Goal: Task Accomplishment & Management: Complete application form

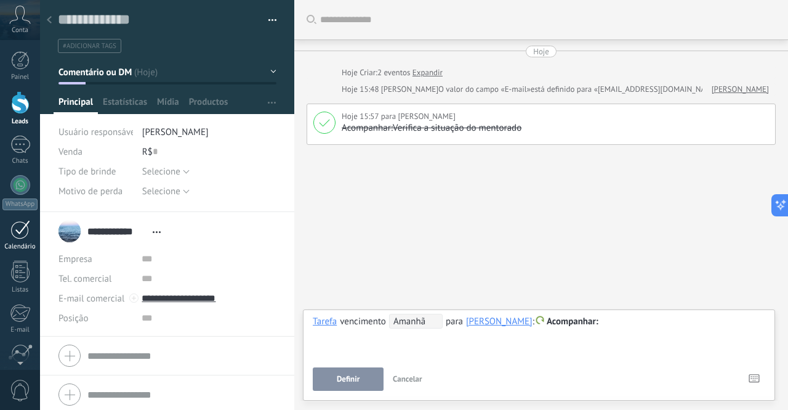
click at [18, 233] on div at bounding box center [20, 229] width 20 height 19
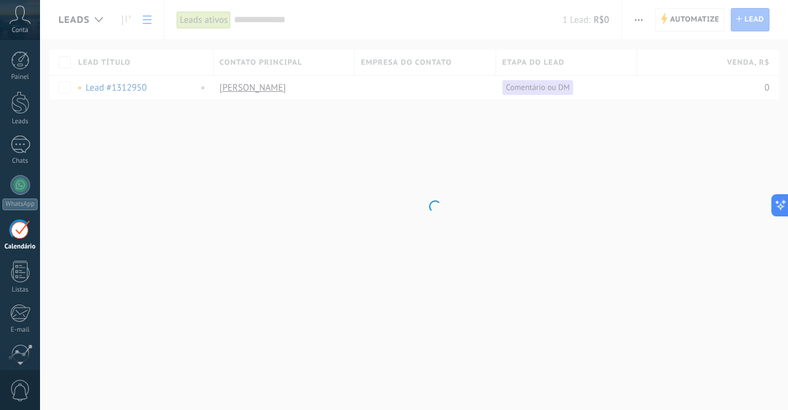
scroll to position [35, 0]
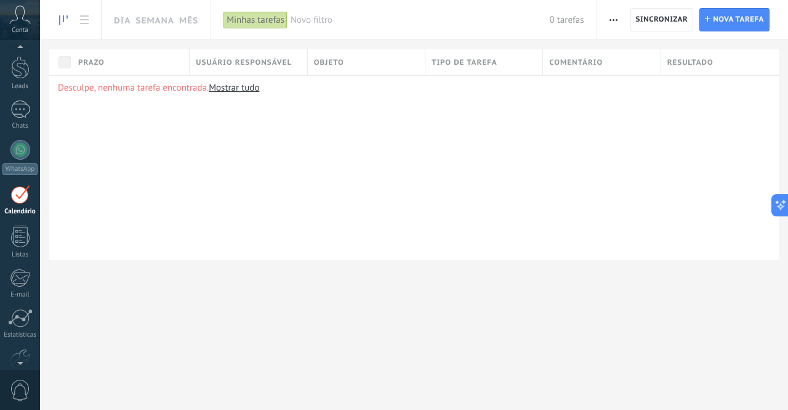
click at [60, 19] on icon at bounding box center [63, 20] width 9 height 10
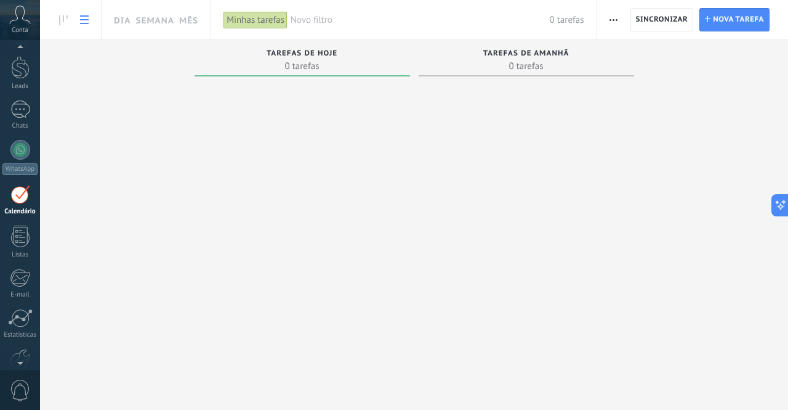
click at [83, 18] on icon at bounding box center [84, 19] width 9 height 9
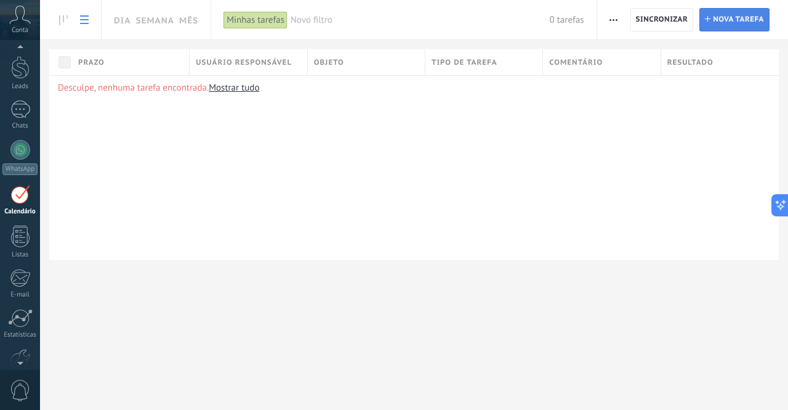
click at [724, 22] on span "Nova tarefa" at bounding box center [738, 20] width 51 height 22
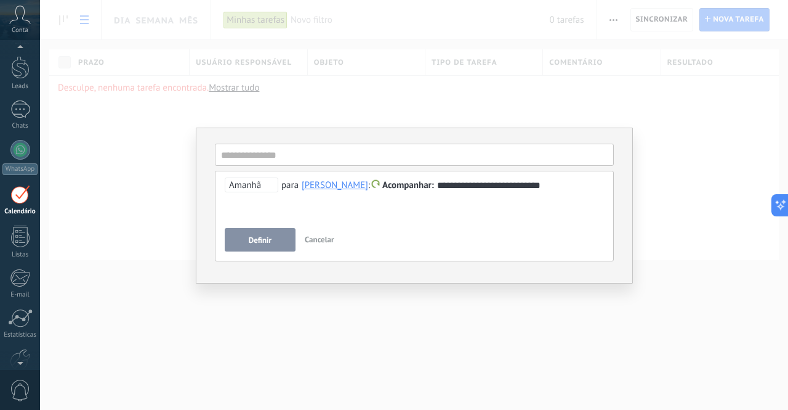
click at [272, 235] on button "Definir" at bounding box center [260, 239] width 71 height 23
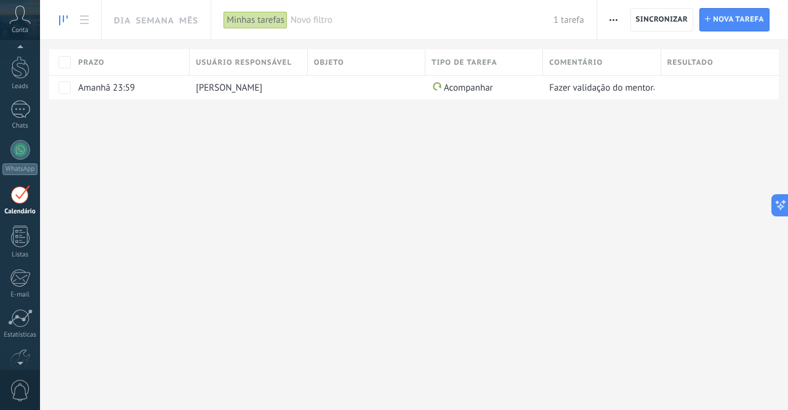
click at [61, 23] on icon at bounding box center [63, 20] width 9 height 10
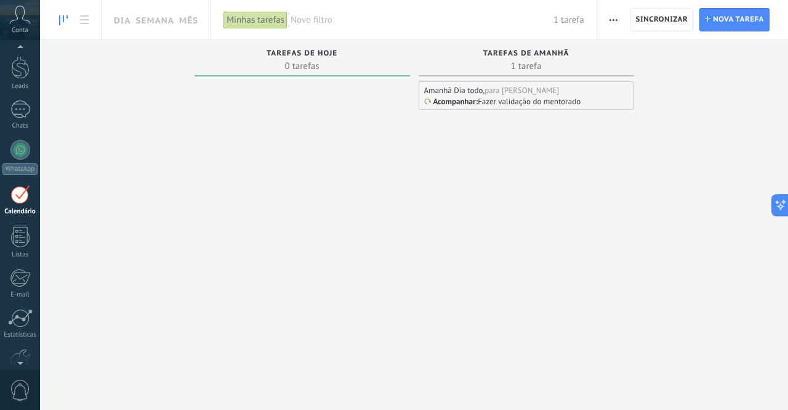
click at [560, 55] on span "Tarefas de amanhã" at bounding box center [527, 53] width 86 height 9
click at [84, 19] on use at bounding box center [84, 19] width 9 height 9
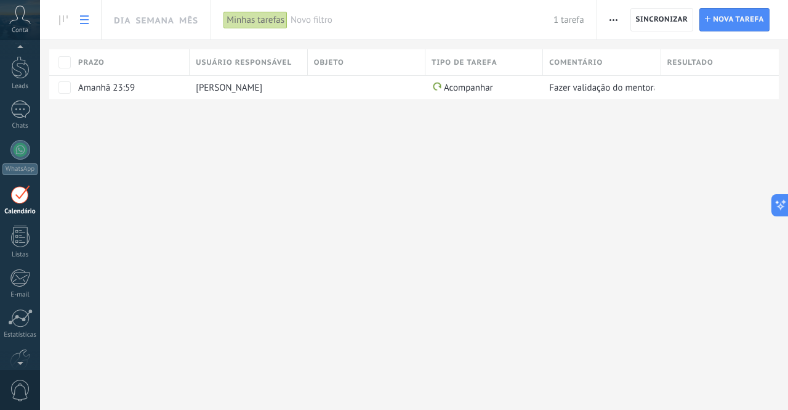
click at [261, 135] on div "Dia Semana Mês Imprimir Exportar Gerenciar tipos de tarefas Sincronizar Configu…" at bounding box center [414, 69] width 748 height 139
click at [216, 86] on span "[PERSON_NAME]" at bounding box center [229, 88] width 67 height 12
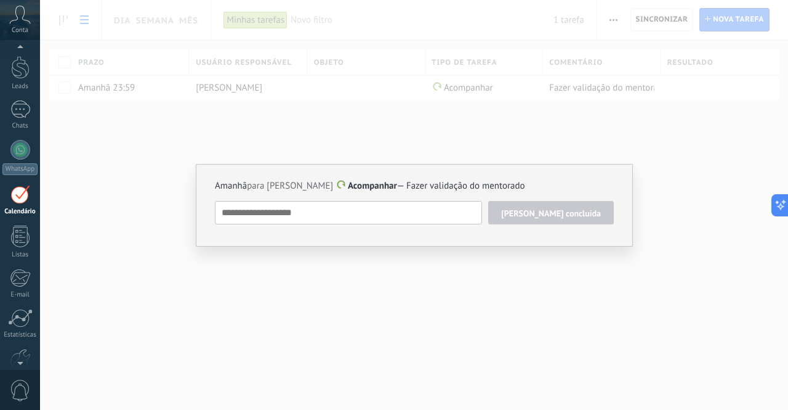
click at [331, 139] on div "Amanhã para [PERSON_NAME] Acompanhar — Fazer validação do mentorado [PERSON_NAM…" at bounding box center [414, 205] width 748 height 410
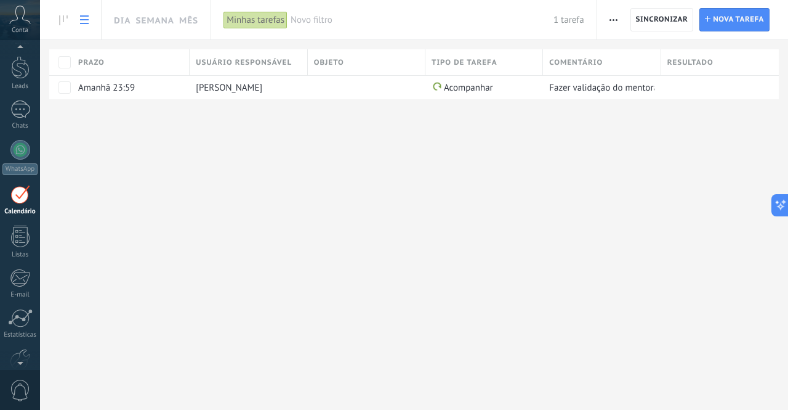
click at [27, 192] on div at bounding box center [20, 194] width 20 height 19
click at [22, 77] on div at bounding box center [20, 67] width 18 height 23
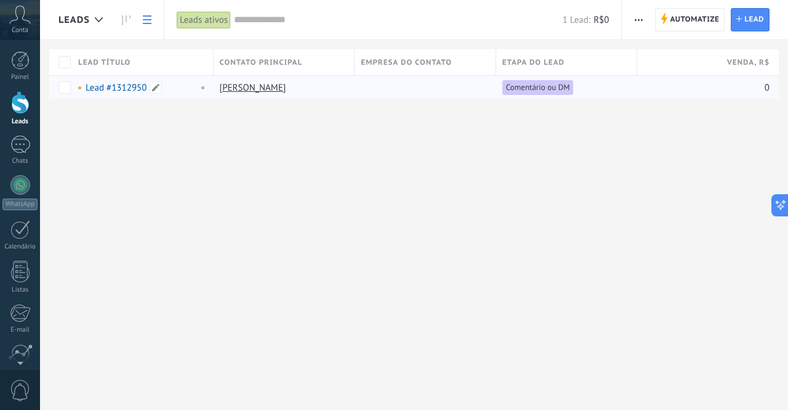
click at [111, 84] on link "Lead #1312950" at bounding box center [116, 88] width 61 height 12
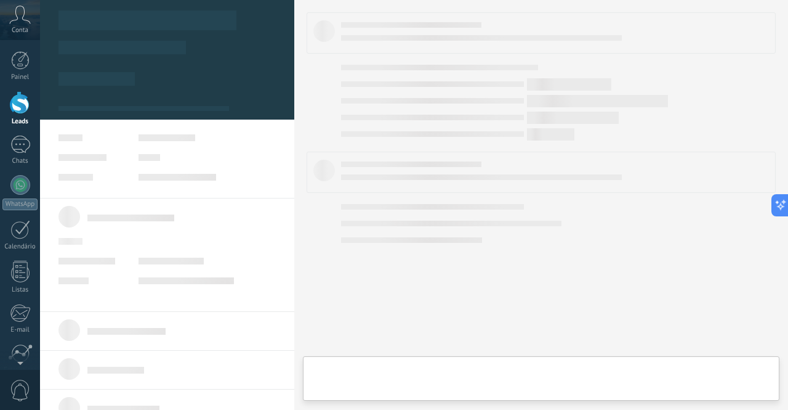
type textarea "**********"
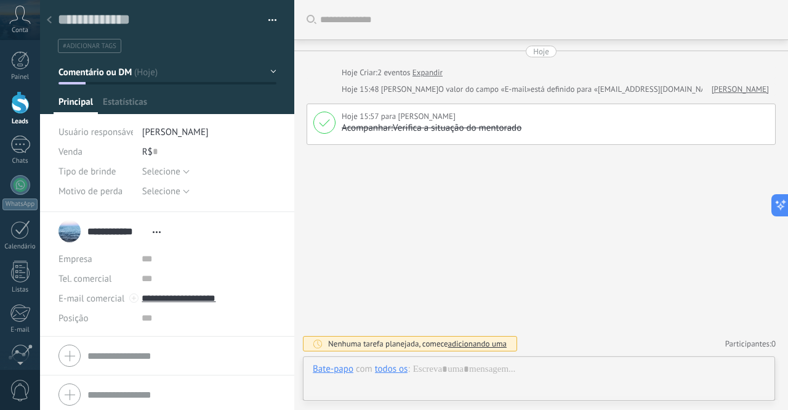
scroll to position [18, 0]
click at [476, 342] on span "adicionando uma" at bounding box center [477, 343] width 59 height 10
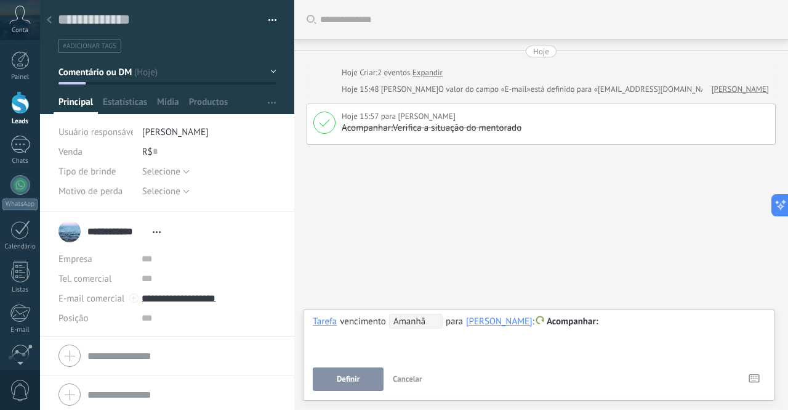
click at [408, 322] on span "Amanhã" at bounding box center [416, 321] width 54 height 15
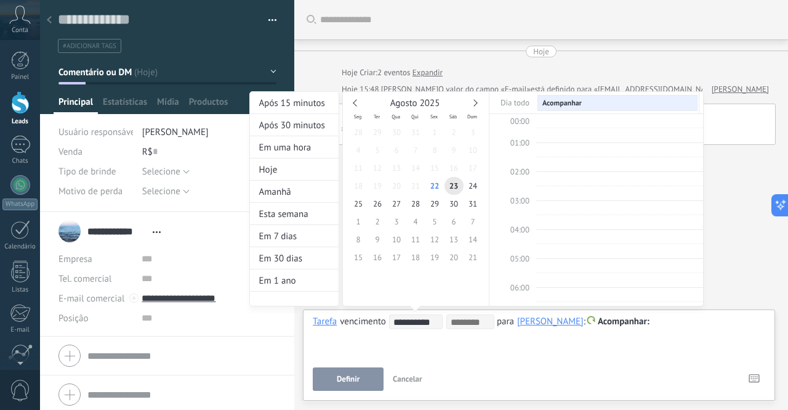
scroll to position [229, 0]
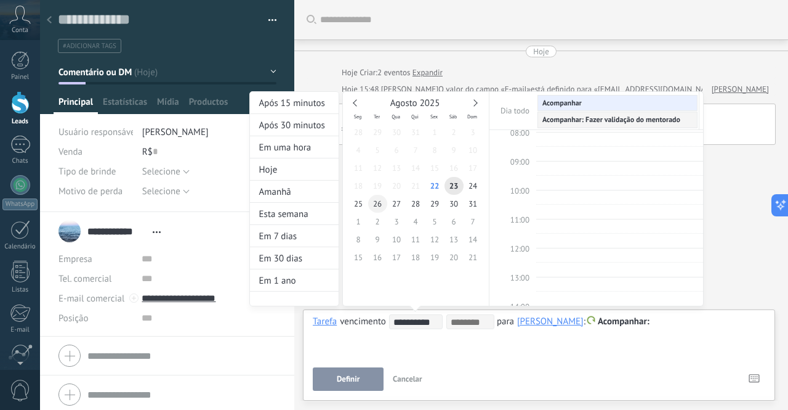
click at [373, 200] on span "26" at bounding box center [377, 204] width 19 height 18
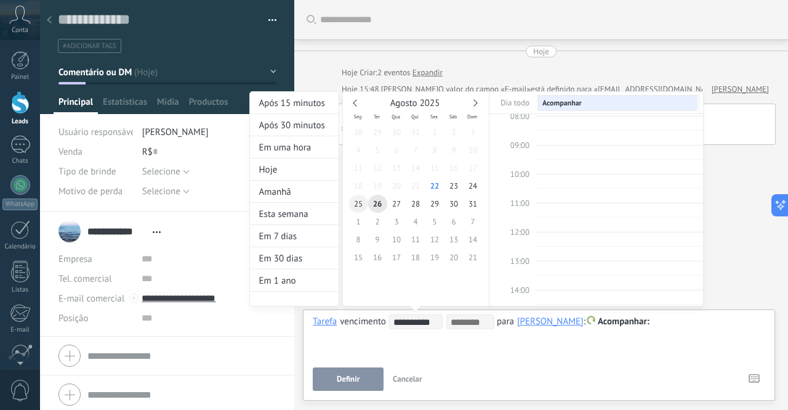
type input "**********"
click at [364, 200] on span "25" at bounding box center [358, 204] width 19 height 18
type input "**********"
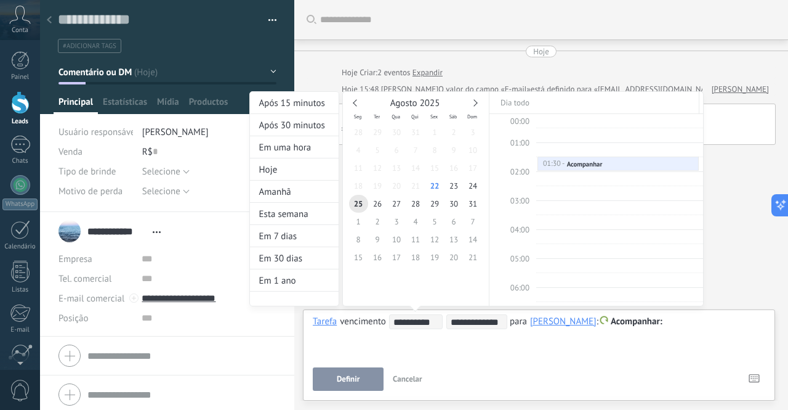
click at [608, 322] on div "**********" at bounding box center [476, 210] width 455 height 238
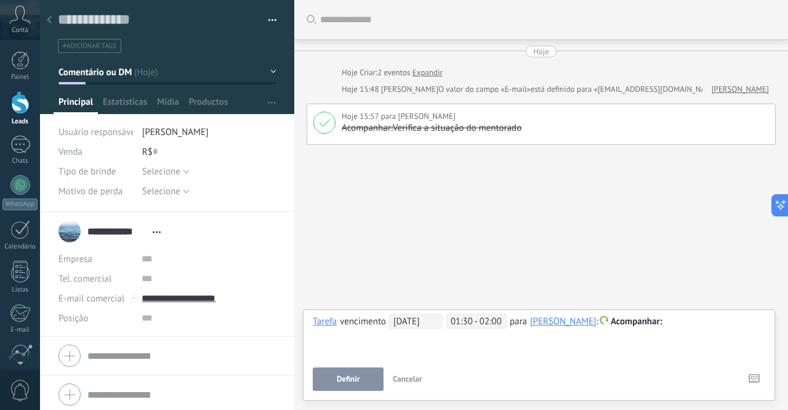
click at [611, 322] on span "Acompanhar" at bounding box center [637, 321] width 52 height 12
click at [592, 344] on label "Reunião" at bounding box center [601, 346] width 111 height 24
click at [362, 376] on button "Definir" at bounding box center [348, 378] width 71 height 23
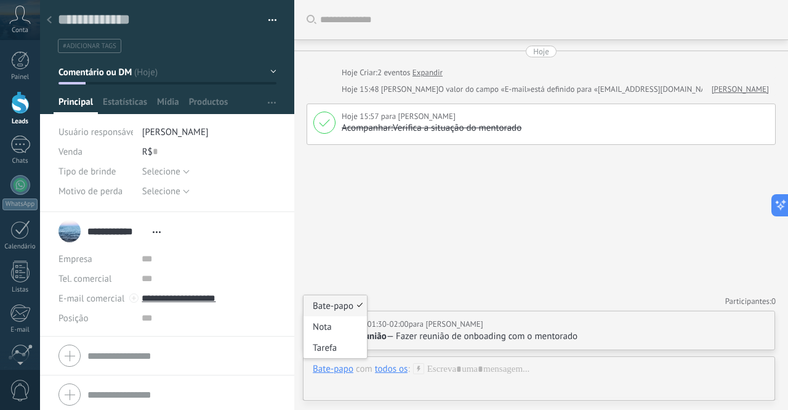
click at [333, 368] on div "Bate-papo" at bounding box center [333, 368] width 41 height 11
click at [325, 343] on div "Tarefa" at bounding box center [335, 347] width 63 height 21
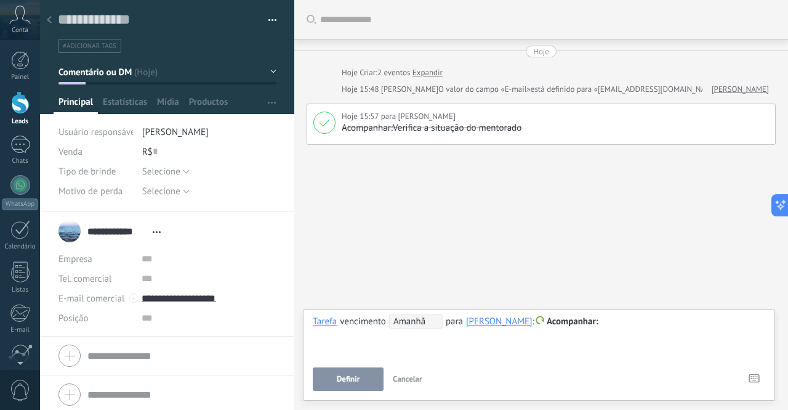
click at [405, 322] on span "Amanhã" at bounding box center [416, 321] width 54 height 15
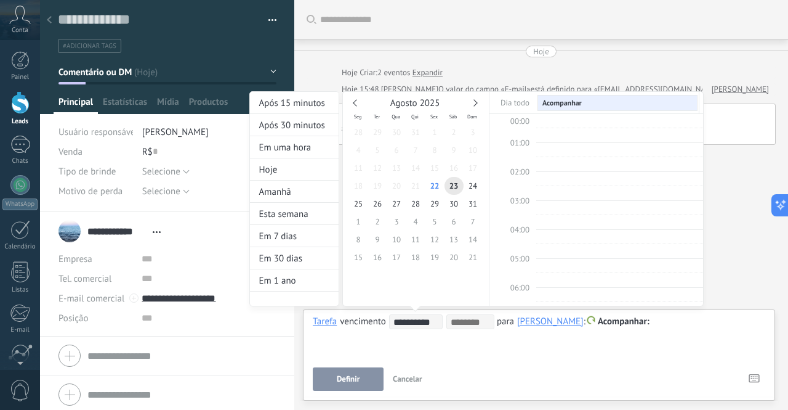
scroll to position [229, 0]
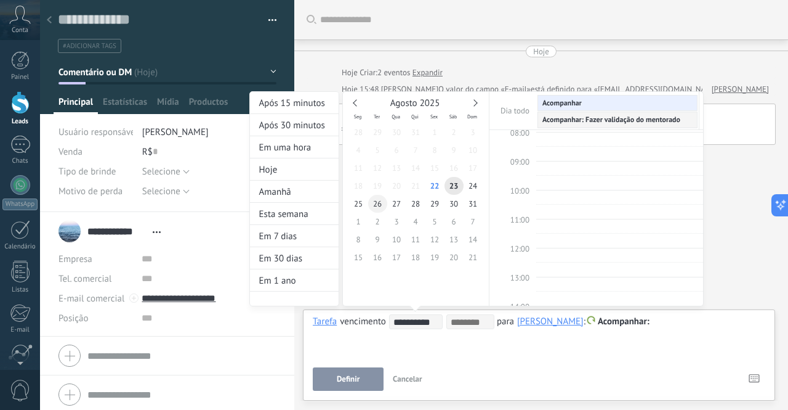
type input "**********"
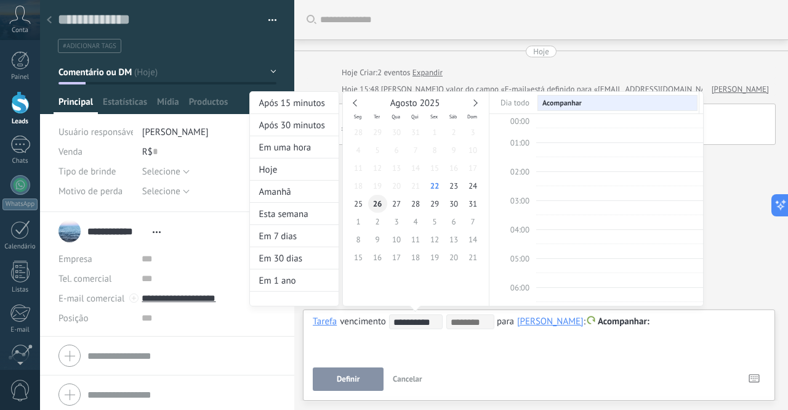
click at [378, 203] on span "26" at bounding box center [377, 204] width 19 height 18
click at [543, 203] on td at bounding box center [619, 210] width 167 height 15
type input "**********"
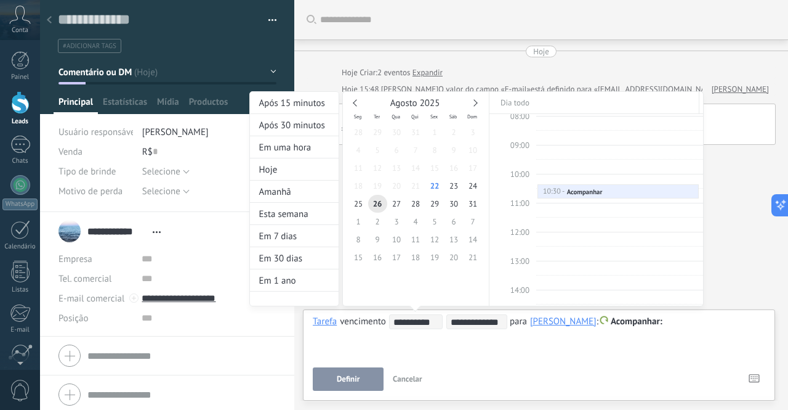
click at [646, 323] on div "**********" at bounding box center [476, 210] width 455 height 238
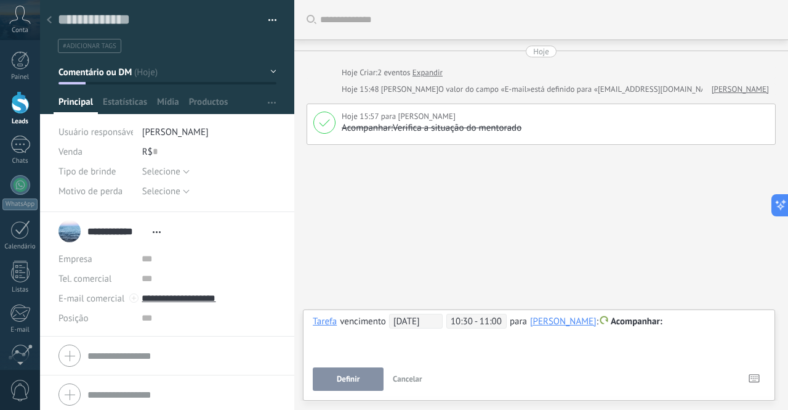
click at [646, 323] on div at bounding box center [539, 321] width 453 height 15
click at [369, 382] on button "Definir" at bounding box center [348, 378] width 71 height 23
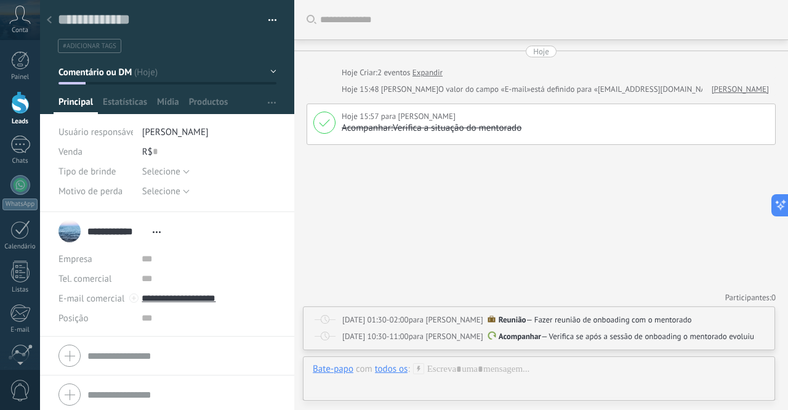
click at [386, 320] on span "[DATE] 01:30-02:00" at bounding box center [375, 319] width 67 height 10
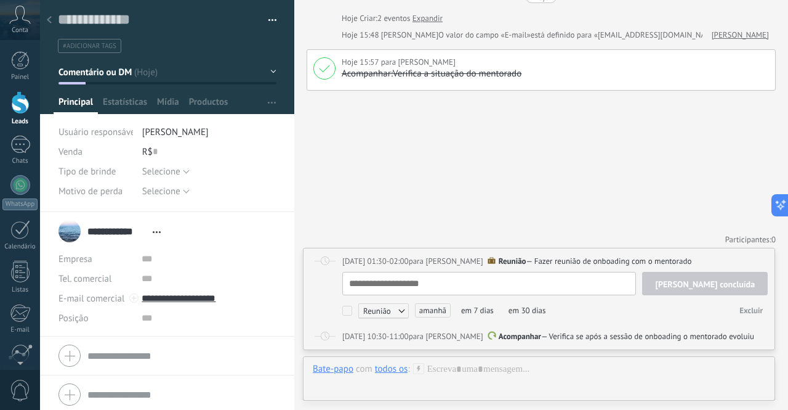
click at [549, 201] on div "Buscar Carregar mais Hoje Hoje Criar: 2 eventos Expandir Hoje 15:48 [PERSON_NAM…" at bounding box center [541, 178] width 494 height 464
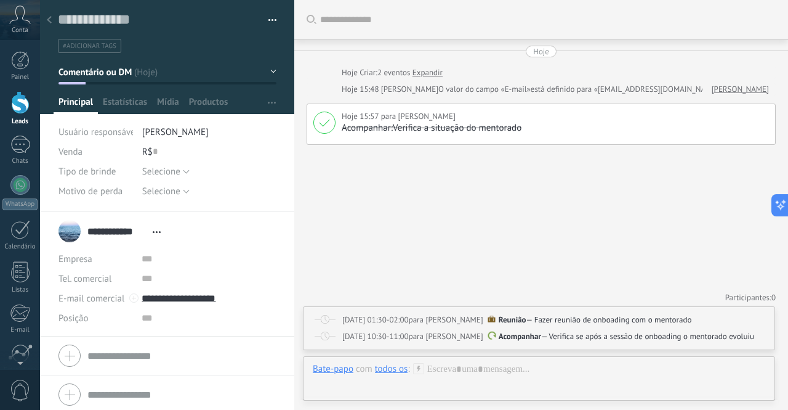
scroll to position [0, 0]
click at [30, 236] on link "Calendário" at bounding box center [20, 235] width 40 height 31
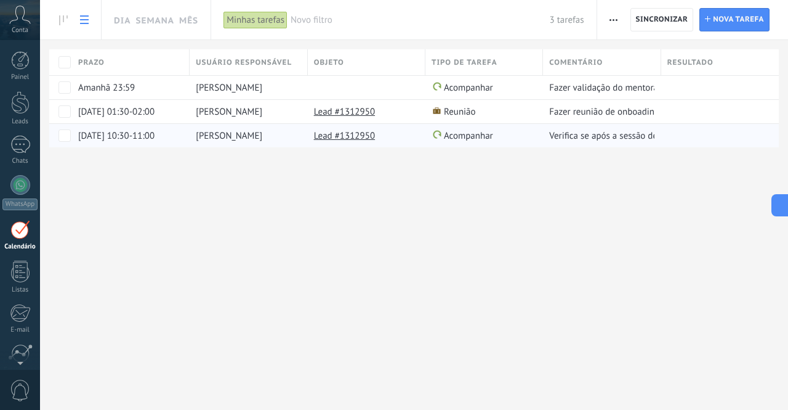
scroll to position [35, 0]
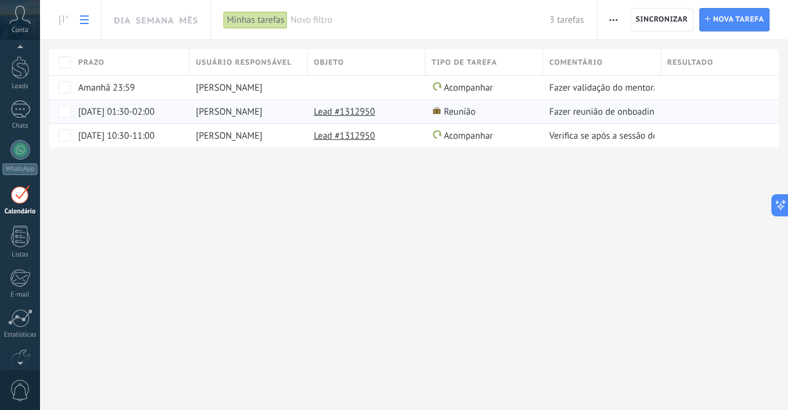
click at [360, 110] on link "Lead #1312950" at bounding box center [344, 112] width 61 height 12
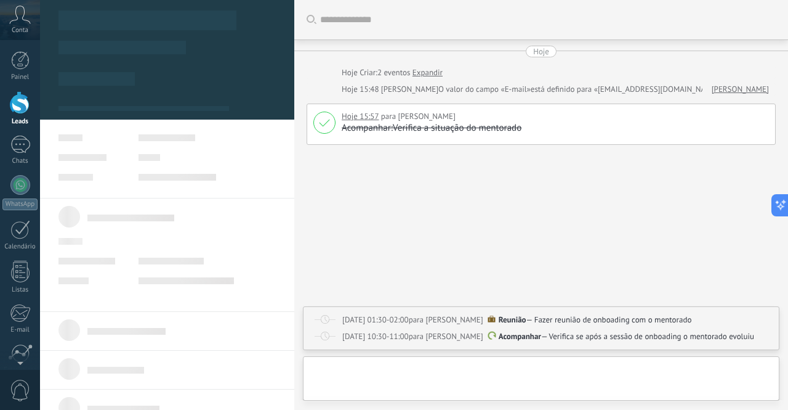
scroll to position [18, 0]
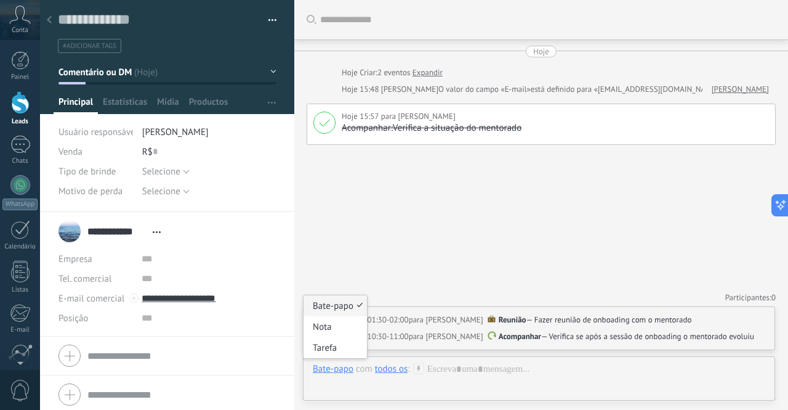
click at [333, 370] on div "Bate-papo" at bounding box center [333, 368] width 41 height 11
click at [362, 379] on div at bounding box center [539, 381] width 453 height 37
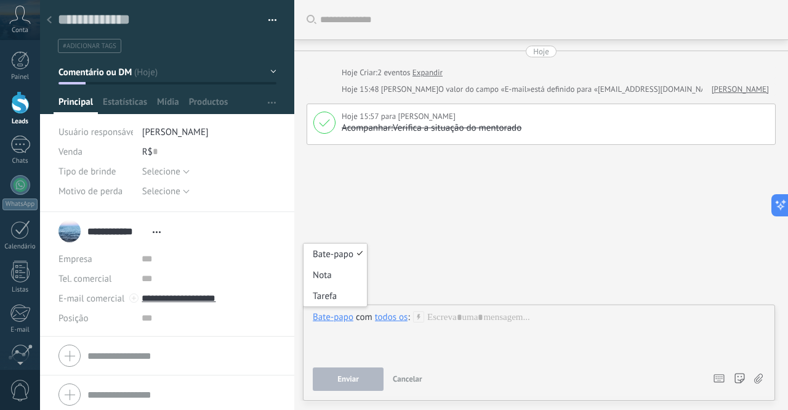
click at [339, 318] on div "Bate-papo" at bounding box center [333, 316] width 41 height 11
click at [330, 299] on div "Tarefa" at bounding box center [335, 295] width 63 height 21
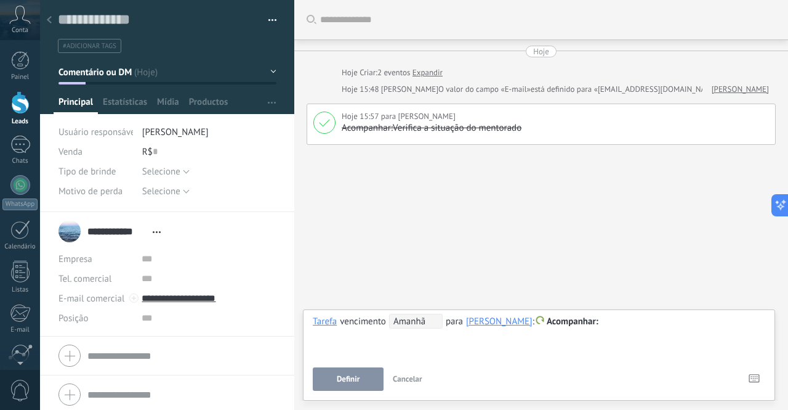
click at [547, 318] on span "Acompanhar" at bounding box center [573, 321] width 52 height 12
click at [625, 320] on div at bounding box center [394, 205] width 788 height 410
click at [413, 380] on span "Cancelar" at bounding box center [408, 378] width 30 height 10
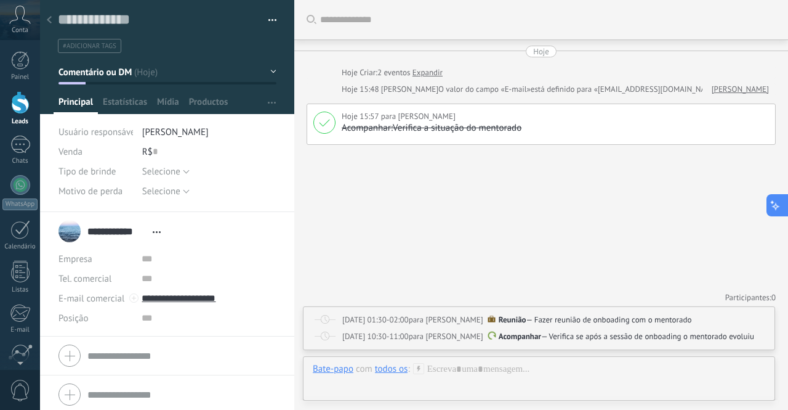
click at [777, 209] on icon at bounding box center [776, 204] width 13 height 13
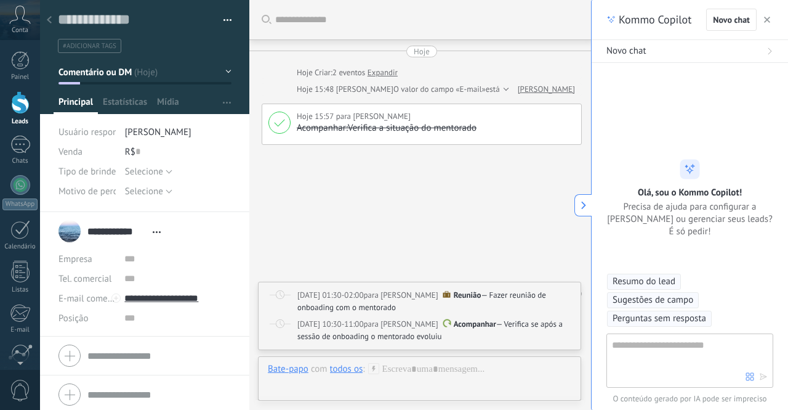
click at [769, 20] on icon "button" at bounding box center [767, 20] width 6 height 6
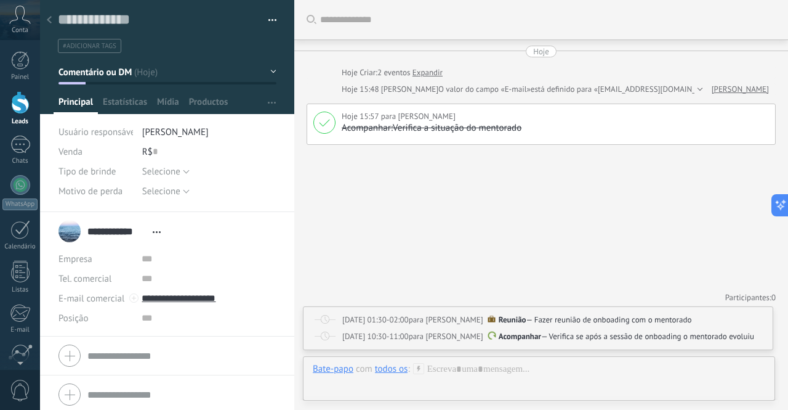
type textarea "**********"
click at [419, 368] on use at bounding box center [418, 368] width 10 height 10
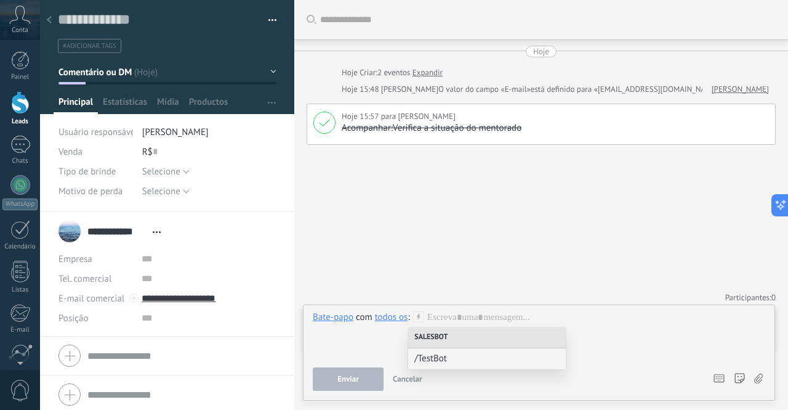
click at [331, 322] on div "Bate-papo" at bounding box center [333, 316] width 41 height 11
click at [323, 278] on div "Nota" at bounding box center [335, 274] width 63 height 21
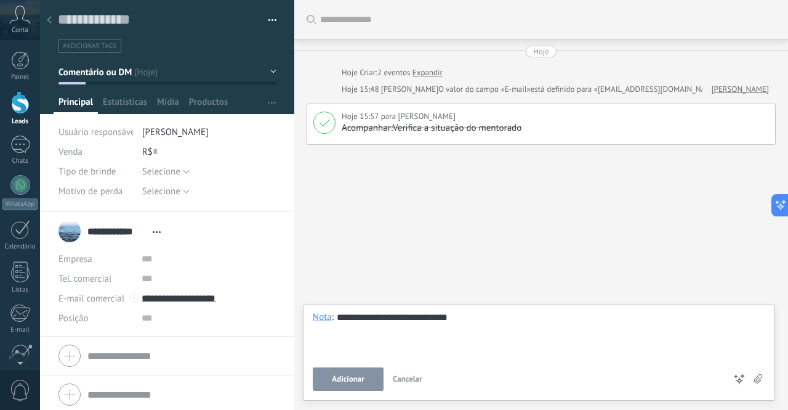
click at [362, 382] on span "Adicionar" at bounding box center [348, 378] width 33 height 9
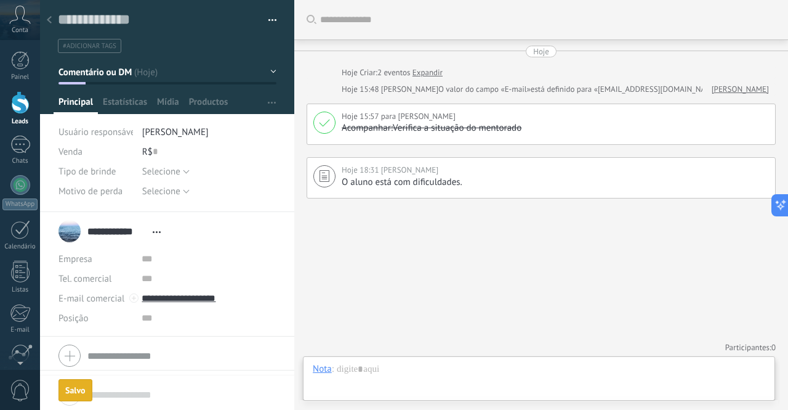
scroll to position [49, 0]
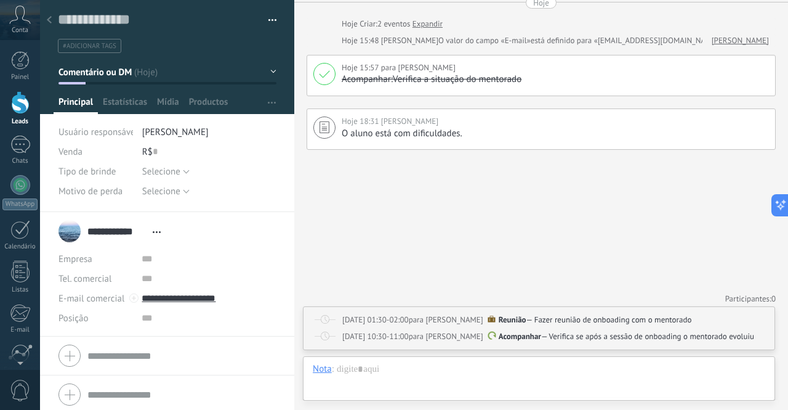
click at [456, 174] on div "Buscar Carregar mais Hoje Hoje Criar: 2 eventos Expandir Hoje 15:48 [PERSON_NAM…" at bounding box center [541, 180] width 494 height 459
click at [316, 374] on div "Nota" at bounding box center [322, 368] width 19 height 11
click at [319, 347] on div "Tarefa" at bounding box center [335, 347] width 63 height 21
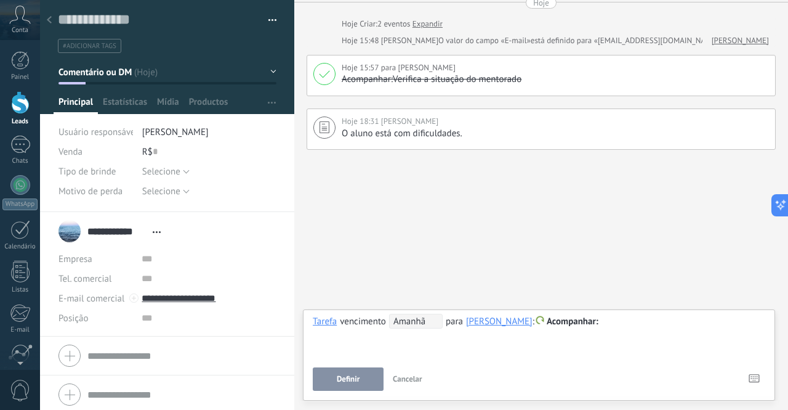
click at [364, 344] on div "**********" at bounding box center [539, 336] width 453 height 44
click at [476, 322] on div "[PERSON_NAME]" at bounding box center [499, 320] width 67 height 11
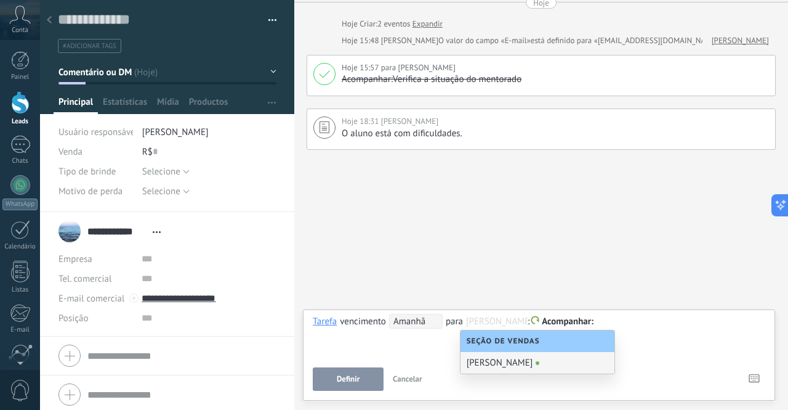
click at [683, 337] on div "**********" at bounding box center [539, 336] width 453 height 44
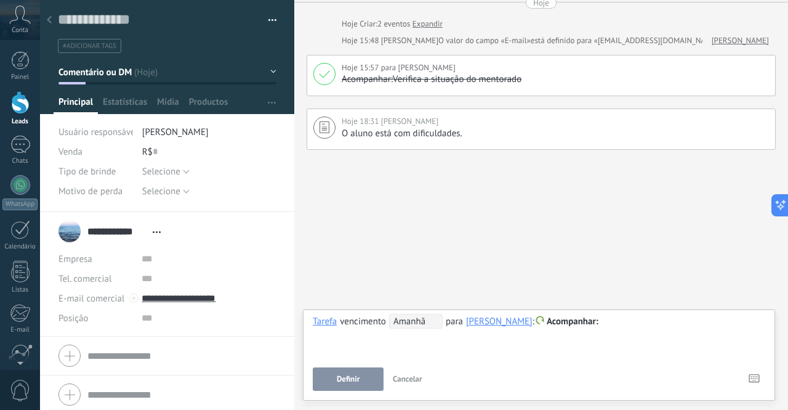
click at [411, 385] on button "Cancelar" at bounding box center [407, 378] width 39 height 23
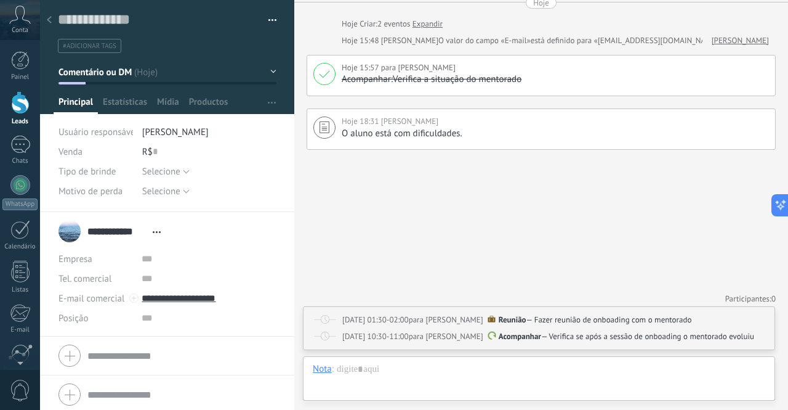
click at [22, 99] on div at bounding box center [20, 102] width 18 height 23
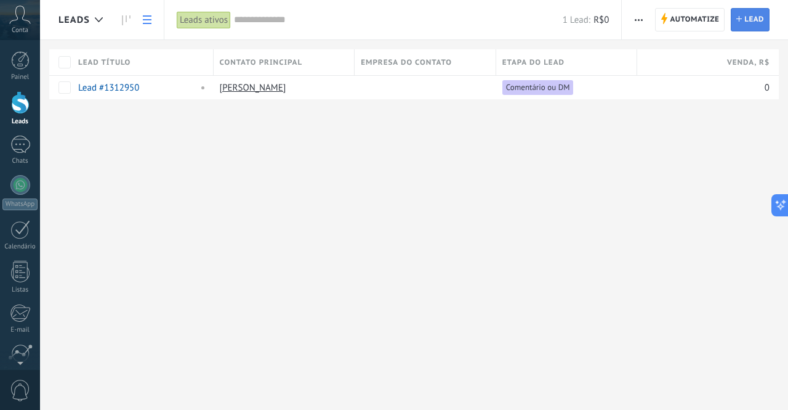
click at [748, 18] on span "Lead" at bounding box center [755, 20] width 20 height 22
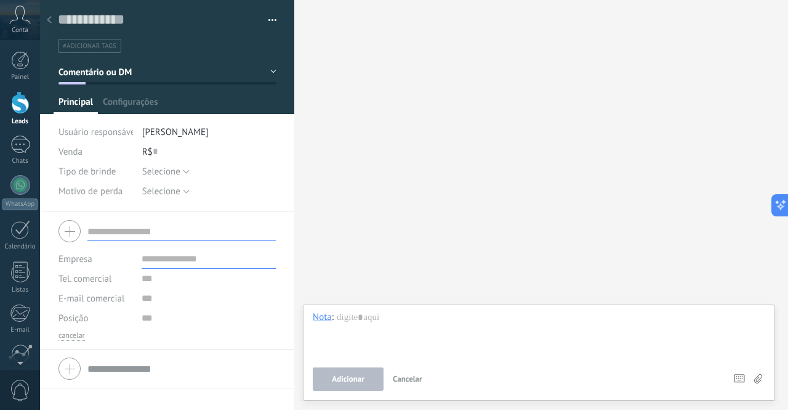
click at [145, 227] on input "text" at bounding box center [181, 231] width 188 height 20
type input "**********"
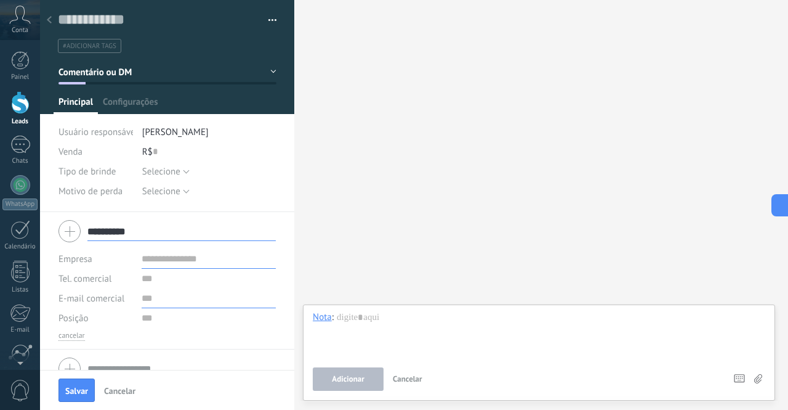
click at [182, 307] on input "text" at bounding box center [209, 298] width 134 height 20
type input "*"
type input "**********"
click at [81, 396] on button "Salvar" at bounding box center [77, 389] width 36 height 23
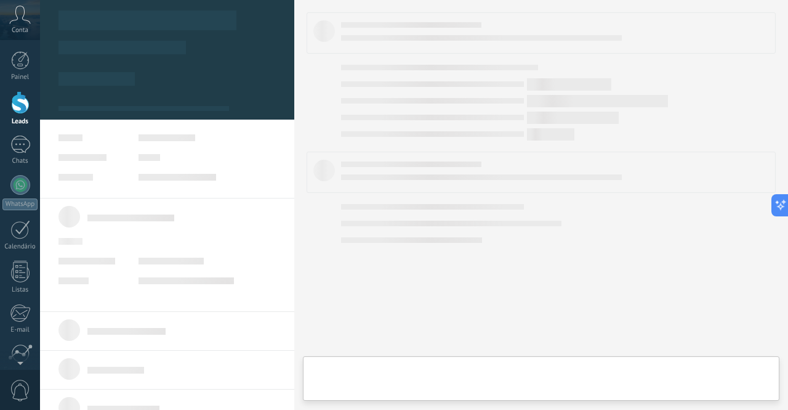
type textarea "**********"
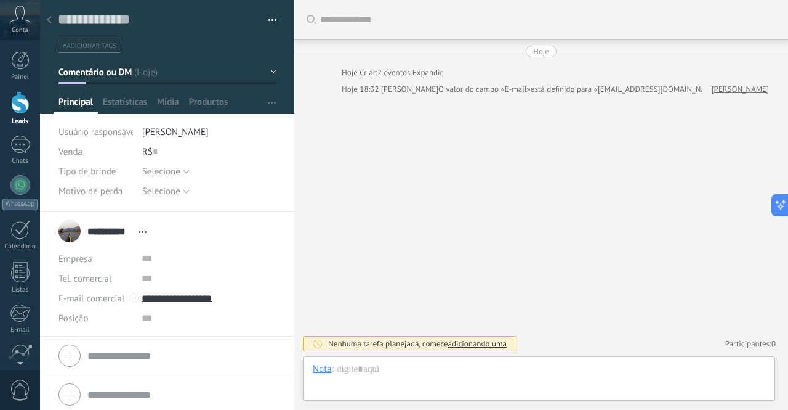
scroll to position [18, 0]
click at [326, 349] on div "Tarefa" at bounding box center [335, 347] width 63 height 21
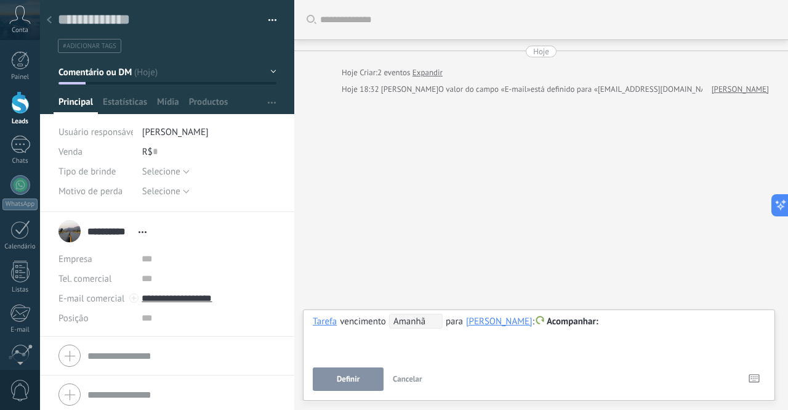
click at [344, 341] on div "**********" at bounding box center [539, 336] width 453 height 44
click at [343, 350] on div "**********" at bounding box center [539, 336] width 453 height 44
